Goal: Communication & Community: Ask a question

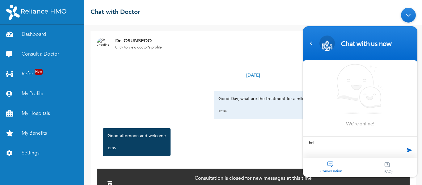
scroll to position [1766, 0]
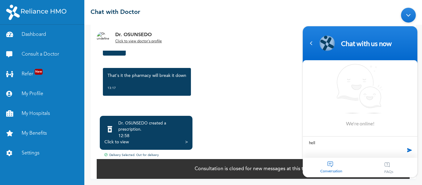
type textarea "hello"
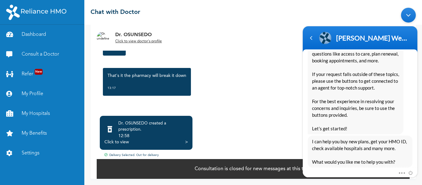
scroll to position [164, 0]
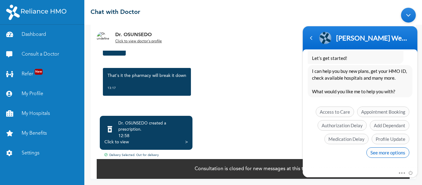
click at [386, 155] on span "See more options" at bounding box center [387, 152] width 43 height 11
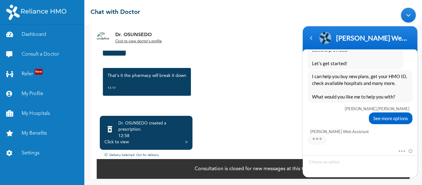
scroll to position [210, 0]
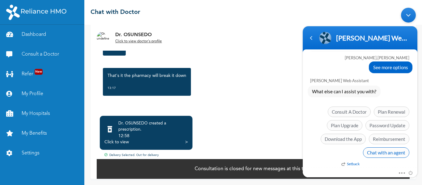
click at [384, 152] on span "Chat with an agent" at bounding box center [386, 152] width 46 height 11
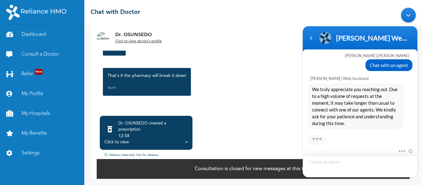
scroll to position [304, 0]
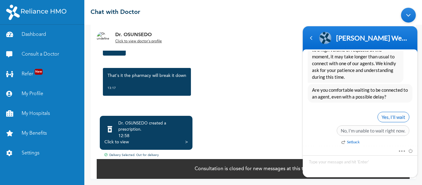
click at [392, 113] on span "Yes, I’ll wait" at bounding box center [393, 117] width 32 height 11
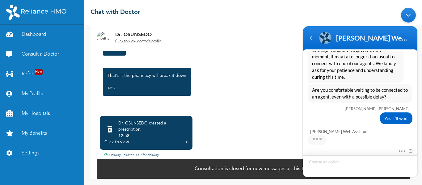
scroll to position [351, 0]
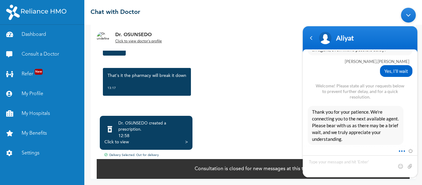
click at [401, 151] on span at bounding box center [400, 150] width 5 height 6
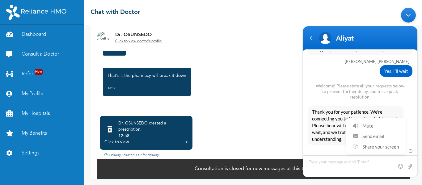
click at [332, 149] on div "Mute Send email Share your screen" at bounding box center [360, 151] width 115 height 8
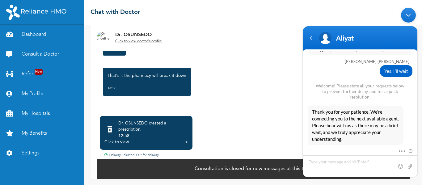
scroll to position [393, 0]
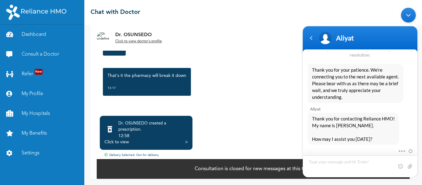
click at [341, 167] on textarea "Type your message and hit 'Enter'" at bounding box center [360, 166] width 115 height 22
type textarea "hello [PERSON_NAME]"
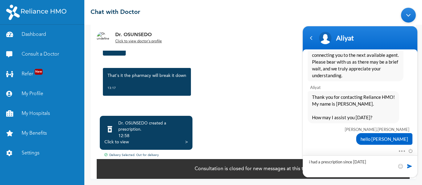
type textarea "i had a prescription since [DATE]"
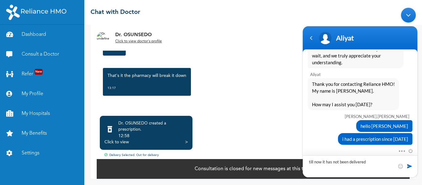
type textarea "till now it has not been delivered"
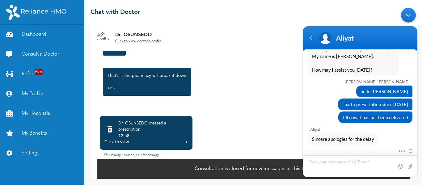
scroll to position [482, 0]
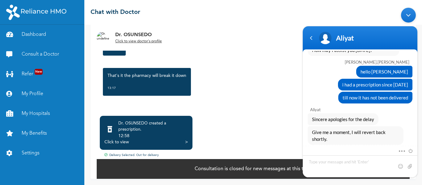
click at [186, 142] on div ">" at bounding box center [186, 142] width 3 height 6
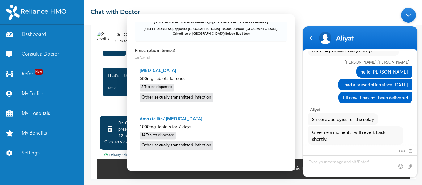
scroll to position [77, 0]
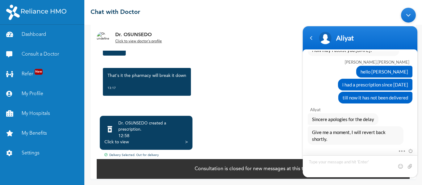
click at [348, 161] on textarea "Type your message and hit 'Enter'" at bounding box center [360, 166] width 115 height 22
type textarea "ok"
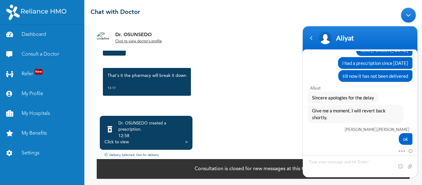
click at [213, 78] on div "That's it the pharmacy will break it down 13:17" at bounding box center [253, 82] width 307 height 34
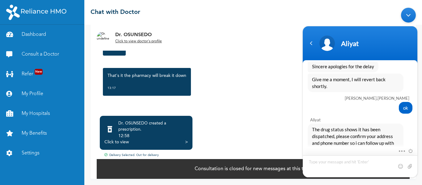
click at [348, 168] on textarea "Type your message and hit 'Enter'" at bounding box center [360, 166] width 115 height 22
type textarea "My address is correct"
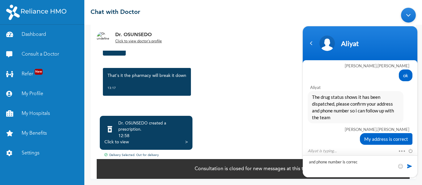
type textarea "and phone number is correct"
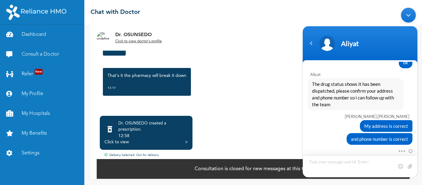
scroll to position [613, 0]
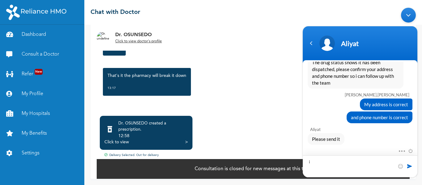
type textarea "i"
click at [132, 140] on div "Click to view >" at bounding box center [145, 142] width 83 height 6
click at [126, 141] on div "Click to view" at bounding box center [116, 142] width 24 height 6
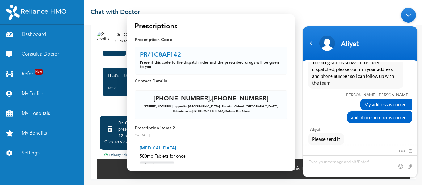
drag, startPoint x: 143, startPoint y: 107, endPoint x: 235, endPoint y: 119, distance: 93.5
click at [235, 119] on div "[PHONE_NUMBER] , [PHONE_NUMBER] [STREET_ADDRESS], opposite [GEOGRAPHIC_DATA]. B…" at bounding box center [211, 105] width 153 height 28
copy div "[STREET_ADDRESS], opposite [GEOGRAPHIC_DATA]. Bolade - Oshodi [GEOGRAPHIC_DATA]…"
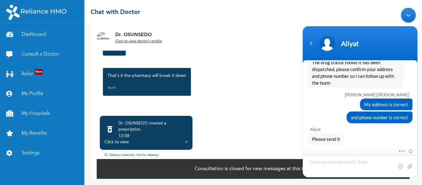
click at [327, 162] on textarea "Type your message and hit 'Enter'" at bounding box center [360, 166] width 115 height 22
type textarea "[STREET_ADDRESS], opposite [GEOGRAPHIC_DATA]. Bolade - Oshodi [GEOGRAPHIC_DATA]…"
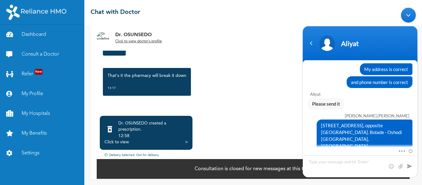
click at [120, 142] on div "Click to view" at bounding box center [116, 142] width 24 height 6
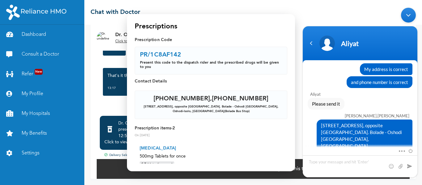
click at [175, 98] on div "[PHONE_NUMBER] , [PHONE_NUMBER]" at bounding box center [211, 99] width 115 height 6
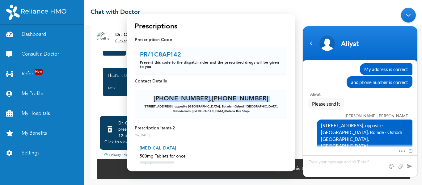
click at [175, 98] on div "[PHONE_NUMBER] , [PHONE_NUMBER]" at bounding box center [211, 99] width 115 height 6
copy div "[PHONE_NUMBER] , [PHONE_NUMBER]"
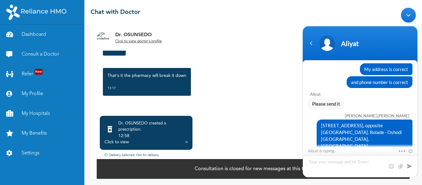
click at [331, 161] on textarea "Type your message and hit 'Enter'" at bounding box center [360, 166] width 115 height 22
click at [344, 163] on textarea "[PHONE_NUMBER], [PHONE_NUMBER]" at bounding box center [360, 166] width 115 height 22
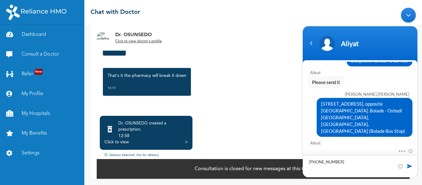
type textarea "[PHONE_NUMBER]"
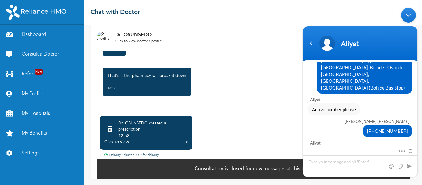
scroll to position [746, 0]
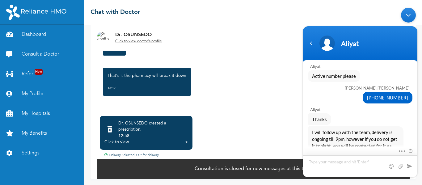
click at [347, 161] on textarea "Type your message and hit 'Enter'" at bounding box center [360, 166] width 115 height 22
type textarea "t"
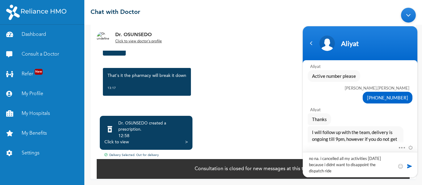
type textarea "no na. i cancelled all my activities [DATE] because i didnt want to disappoint …"
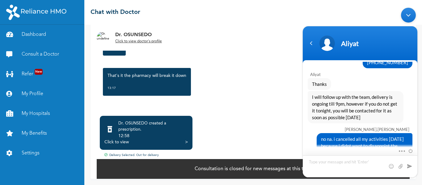
type textarea "i"
type textarea "I"
type textarea "who stays home on a [DATE]"
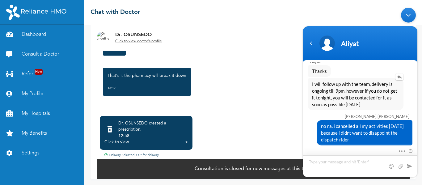
scroll to position [784, 0]
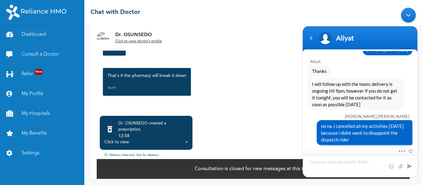
click at [337, 160] on textarea "Type your message and hit 'Enter'" at bounding box center [360, 166] width 115 height 22
type textarea "this is 7pm"
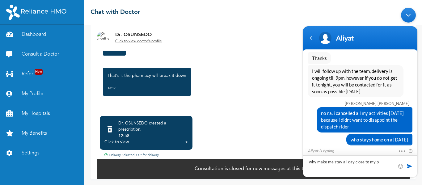
scroll to position [818, 0]
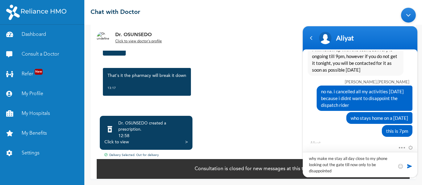
type textarea "why make me stay all day close to my phone looking out the gate till now only t…"
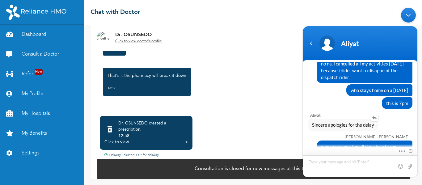
scroll to position [854, 0]
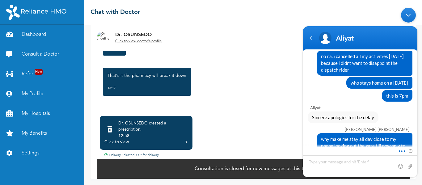
click at [399, 152] on span at bounding box center [400, 150] width 5 height 6
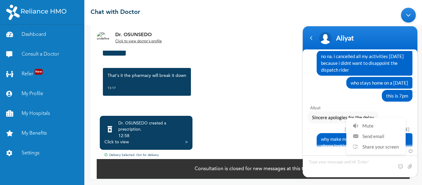
click at [330, 127] on div "[PERSON_NAME].[PERSON_NAME]" at bounding box center [359, 129] width 99 height 5
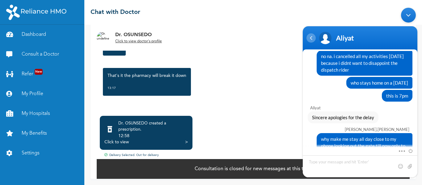
click at [309, 39] on div "Navigation go back" at bounding box center [310, 37] width 9 height 9
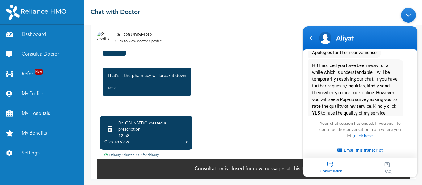
scroll to position [1035, 0]
